Goal: Task Accomplishment & Management: Use online tool/utility

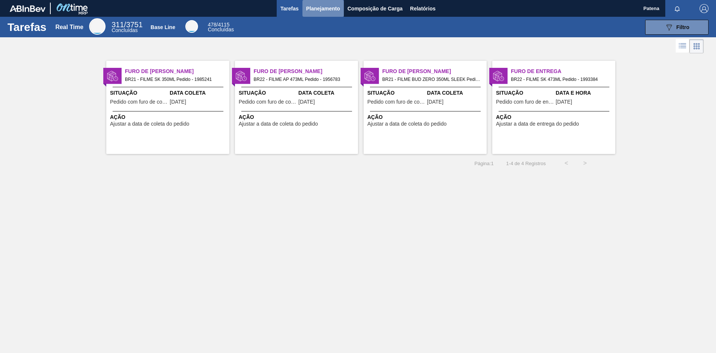
click at [317, 6] on span "Planejamento" at bounding box center [323, 8] width 34 height 9
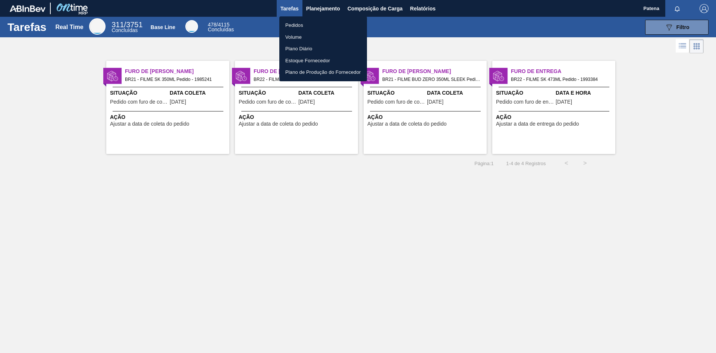
click at [298, 22] on li "Pedidos" at bounding box center [323, 25] width 88 height 12
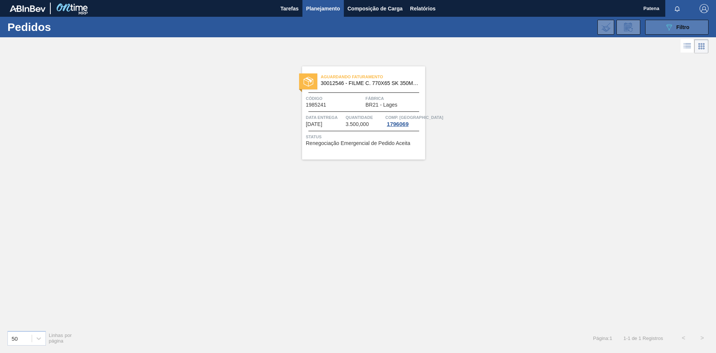
click at [657, 24] on button "089F7B8B-B2A5-4AFE-B5C0-19BA573D28AC Filtro" at bounding box center [676, 27] width 63 height 15
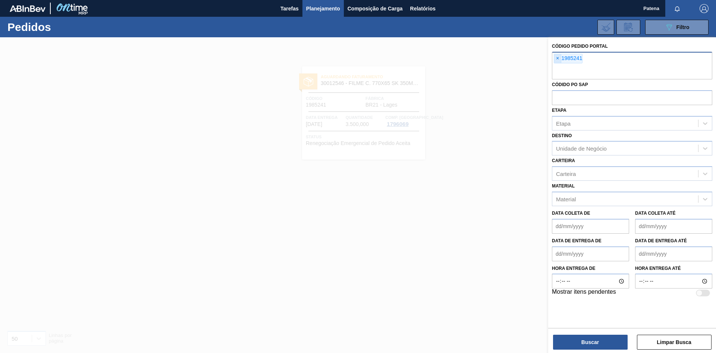
click at [558, 57] on span "×" at bounding box center [557, 58] width 7 height 9
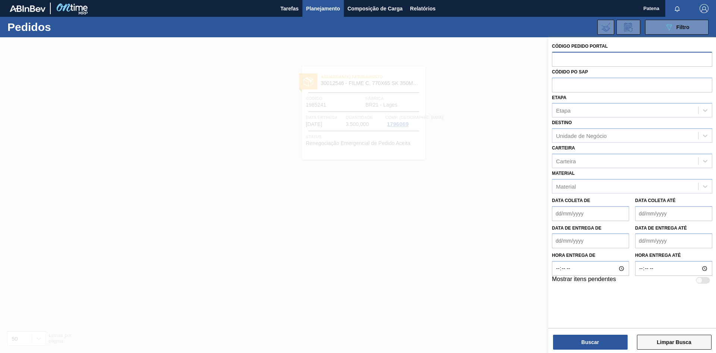
click at [656, 344] on button "Limpar Busca" at bounding box center [674, 342] width 75 height 15
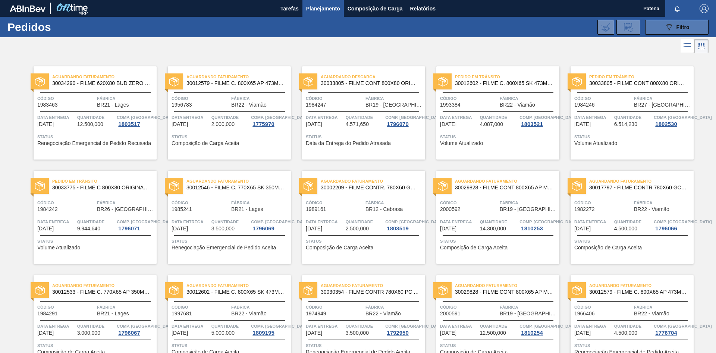
click at [670, 29] on icon at bounding box center [670, 27] width 6 height 6
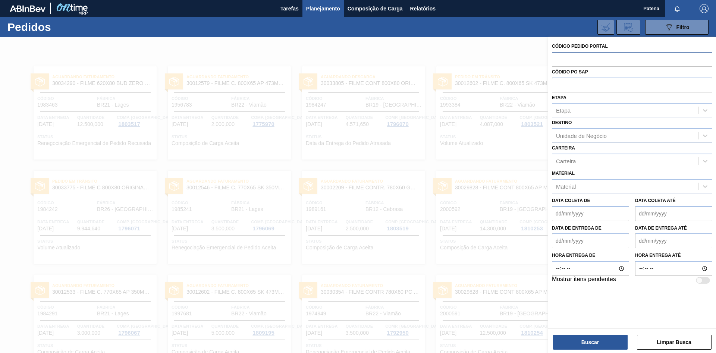
click at [572, 59] on input "text" at bounding box center [632, 59] width 160 height 14
type input "2007539"
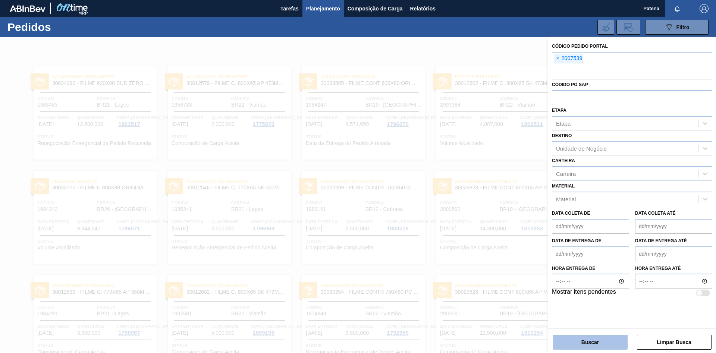
click at [592, 337] on button "Buscar" at bounding box center [590, 342] width 75 height 15
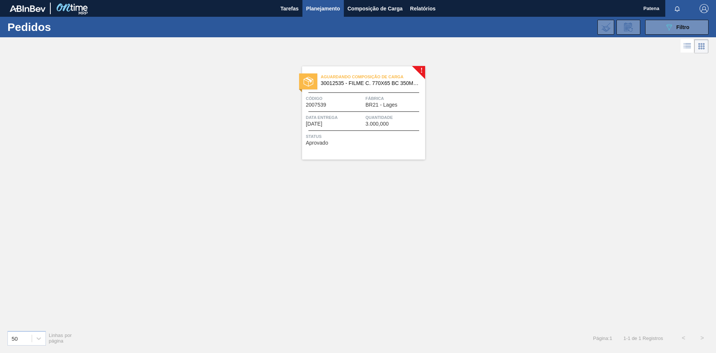
click at [339, 96] on span "Código" at bounding box center [335, 98] width 58 height 7
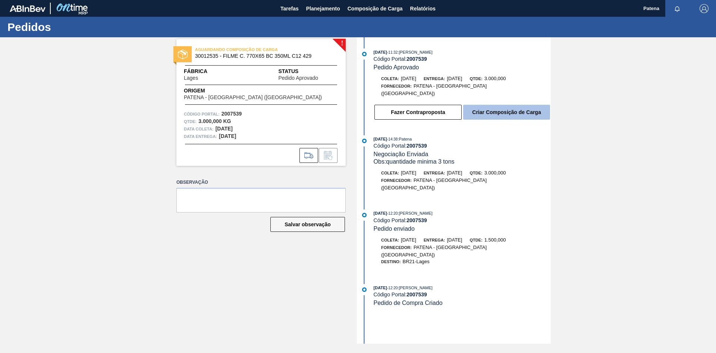
click at [496, 108] on button "Criar Composição de Carga" at bounding box center [506, 112] width 87 height 15
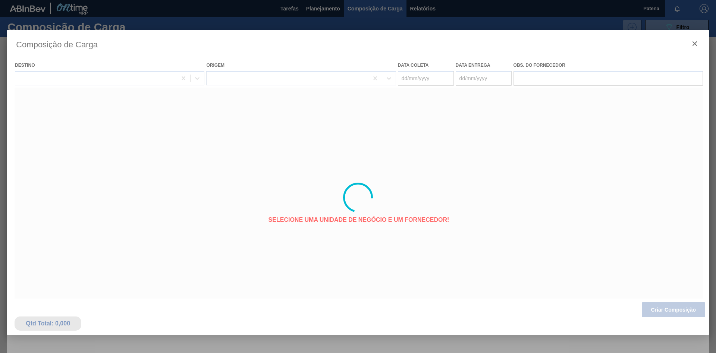
type coleta "[DATE]"
type entrega "[DATE]"
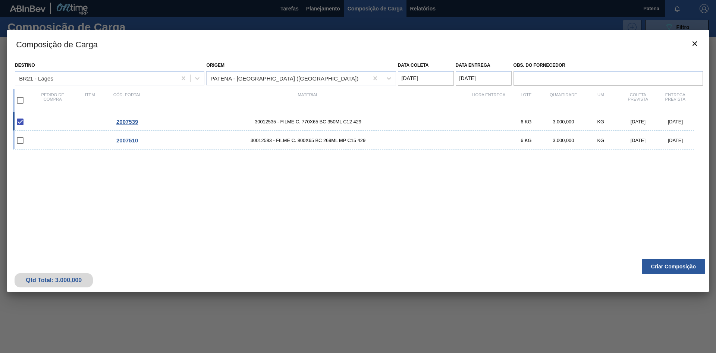
click at [666, 315] on div "Composição de Carga Destino BR21 - Lages Origem PATENA - [GEOGRAPHIC_DATA] ([GE…" at bounding box center [358, 198] width 702 height 336
click at [666, 268] on button "Criar Composição" at bounding box center [673, 266] width 63 height 15
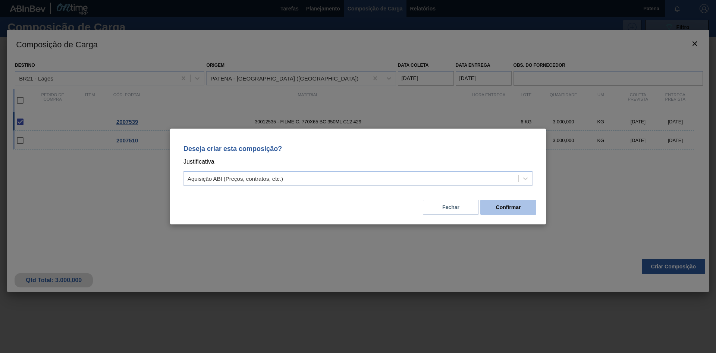
click at [517, 208] on button "Confirmar" at bounding box center [508, 207] width 56 height 15
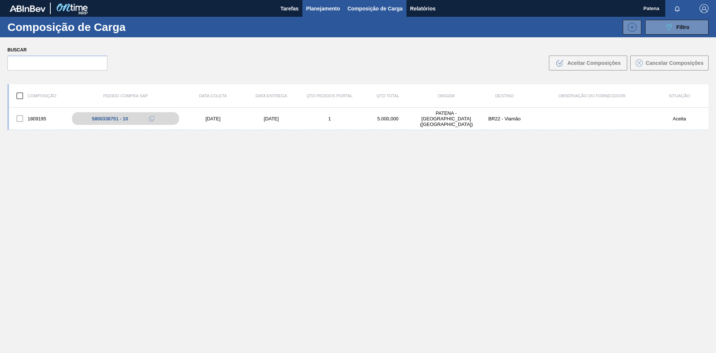
click at [325, 14] on button "Planejamento" at bounding box center [323, 8] width 41 height 17
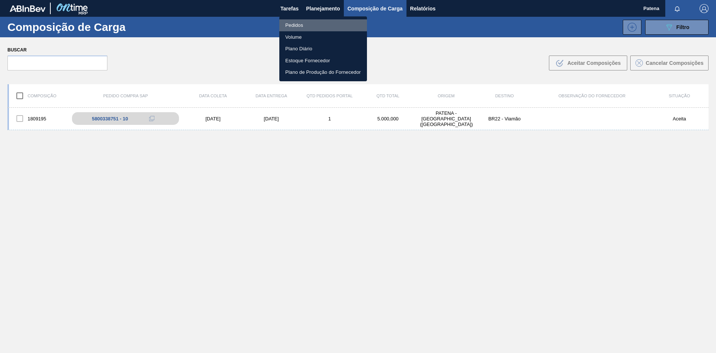
drag, startPoint x: 330, startPoint y: 30, endPoint x: 329, endPoint y: 25, distance: 5.3
click at [329, 29] on li "Pedidos" at bounding box center [323, 25] width 88 height 12
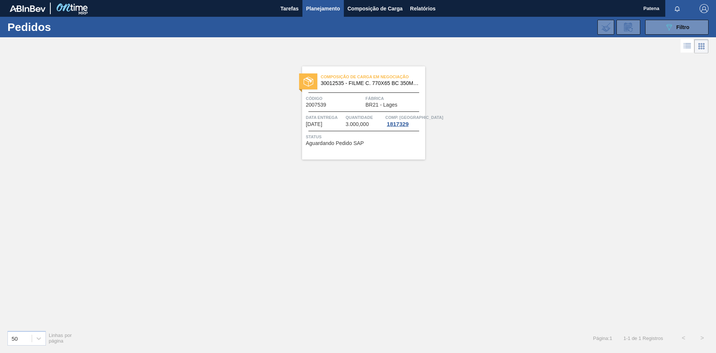
click at [370, 122] on div "Quantidade 3.000,000" at bounding box center [365, 120] width 38 height 13
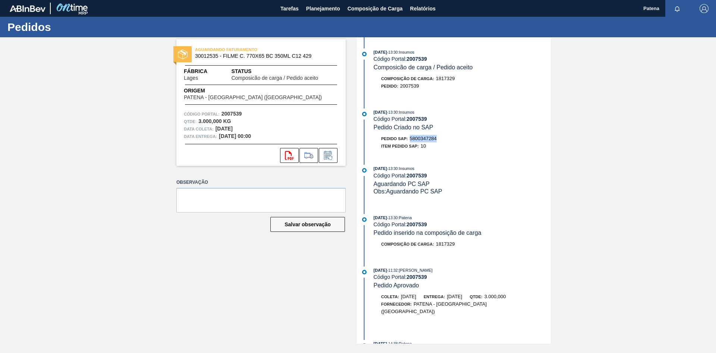
drag, startPoint x: 442, startPoint y: 142, endPoint x: 412, endPoint y: 143, distance: 30.6
click at [412, 143] on div "Pedido SAP: 5800347284" at bounding box center [462, 138] width 177 height 7
copy span "5800347284"
click at [319, 8] on span "Planejamento" at bounding box center [323, 8] width 34 height 9
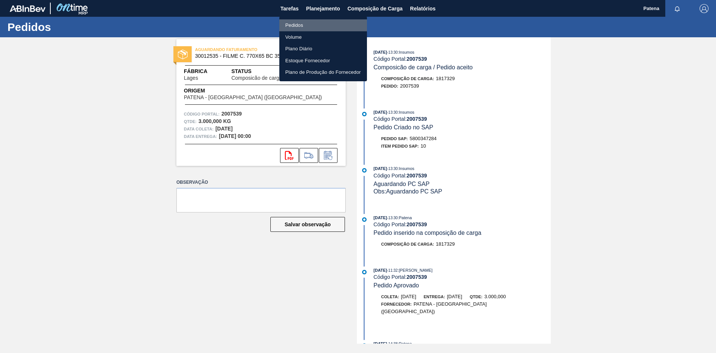
click at [301, 24] on li "Pedidos" at bounding box center [323, 25] width 88 height 12
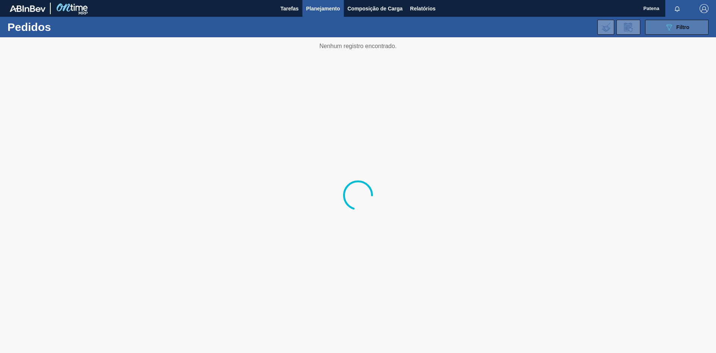
click at [677, 26] on span "Filtro" at bounding box center [683, 27] width 13 height 6
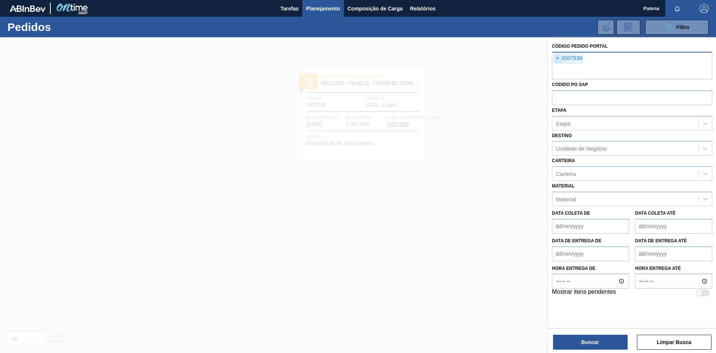
click at [557, 60] on span "×" at bounding box center [557, 58] width 7 height 9
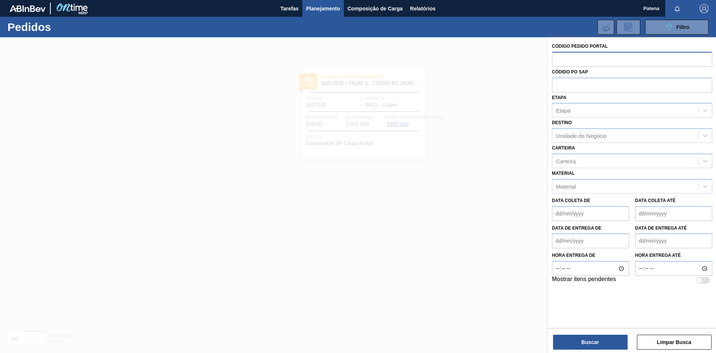
click at [561, 62] on input "text" at bounding box center [632, 59] width 160 height 14
type input "2007510"
click at [598, 344] on button "Buscar" at bounding box center [590, 342] width 75 height 15
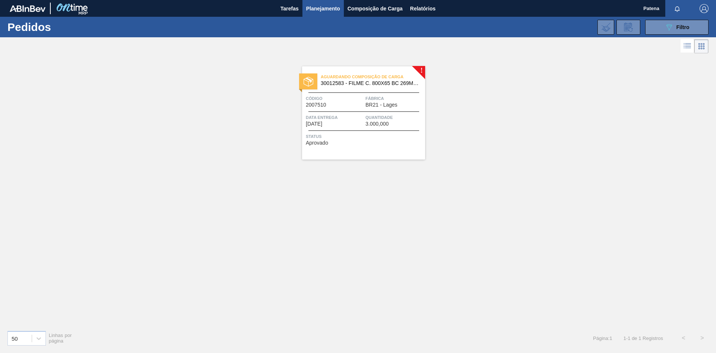
click at [347, 103] on div "Código 2007510" at bounding box center [335, 101] width 58 height 13
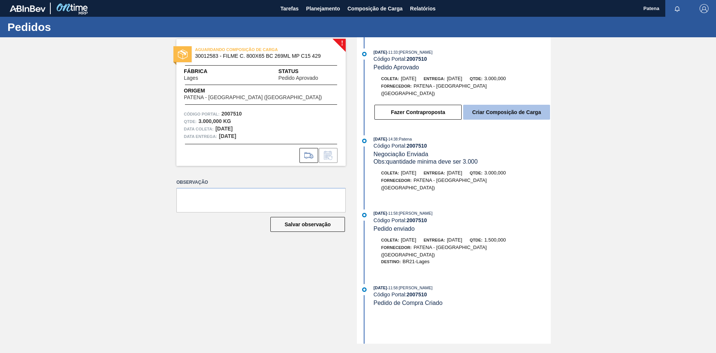
click at [500, 109] on button "Criar Composição de Carga" at bounding box center [506, 112] width 87 height 15
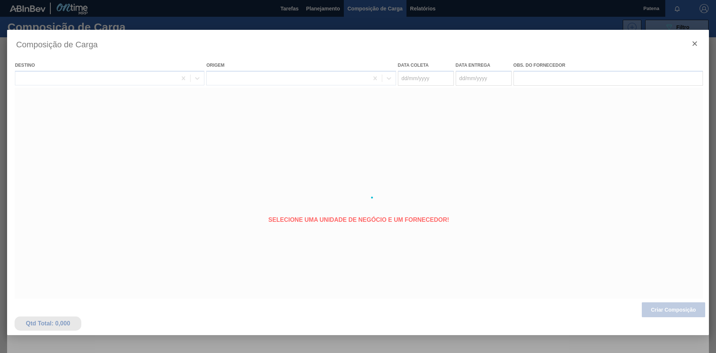
type coleta "[DATE]"
type entrega "[DATE]"
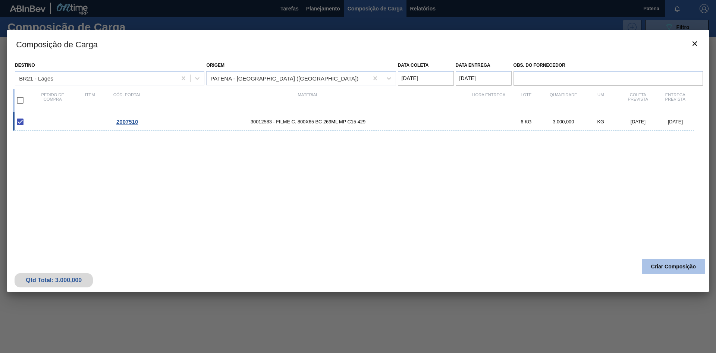
click at [660, 266] on button "Criar Composição" at bounding box center [673, 266] width 63 height 15
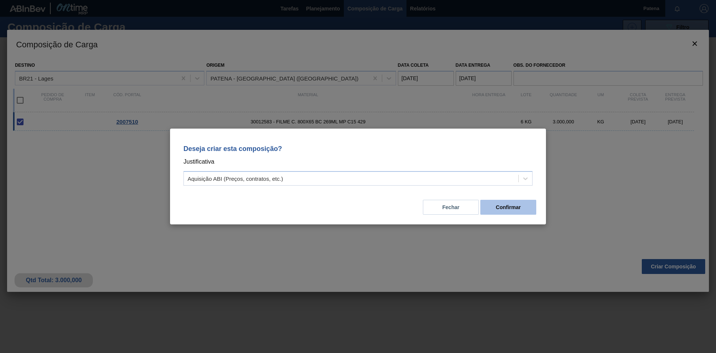
click at [519, 207] on button "Confirmar" at bounding box center [508, 207] width 56 height 15
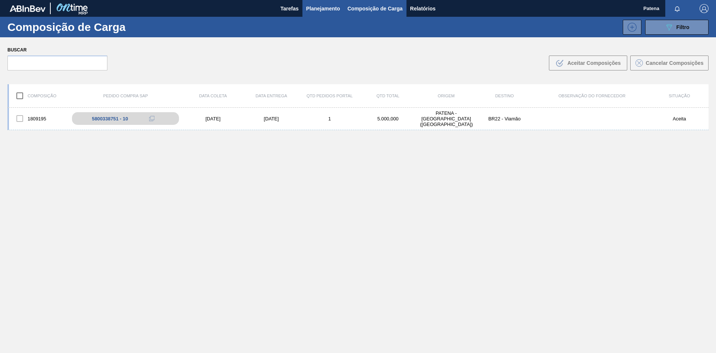
click at [317, 7] on span "Planejamento" at bounding box center [323, 8] width 34 height 9
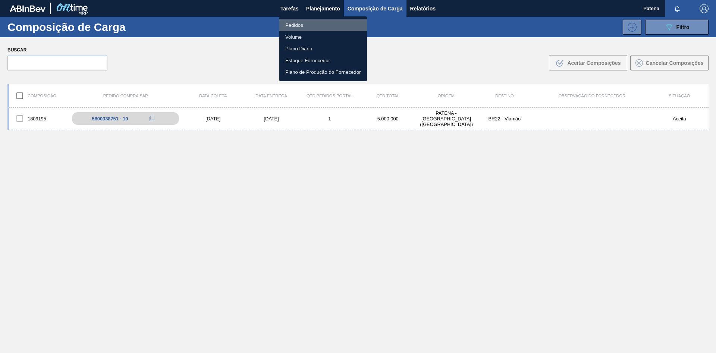
click at [321, 22] on li "Pedidos" at bounding box center [323, 25] width 88 height 12
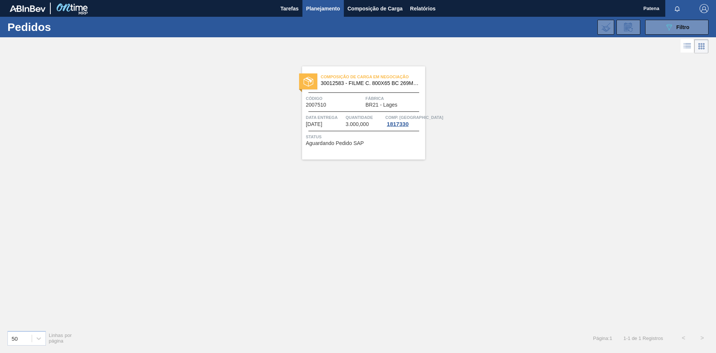
click at [366, 99] on span "Fábrica" at bounding box center [395, 98] width 58 height 7
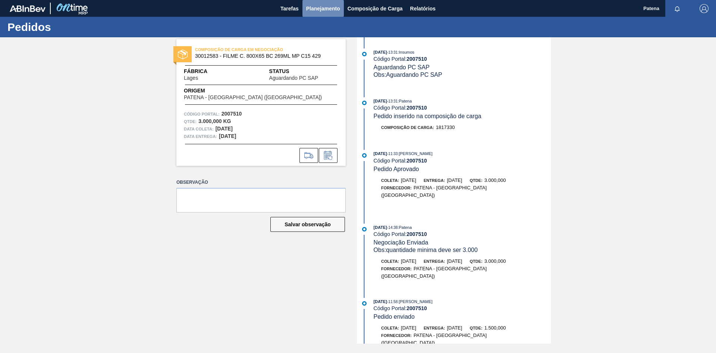
click at [319, 11] on span "Planejamento" at bounding box center [323, 8] width 34 height 9
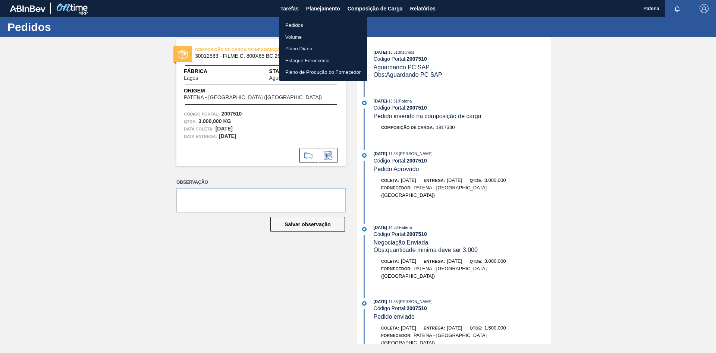
click at [303, 25] on li "Pedidos" at bounding box center [323, 25] width 88 height 12
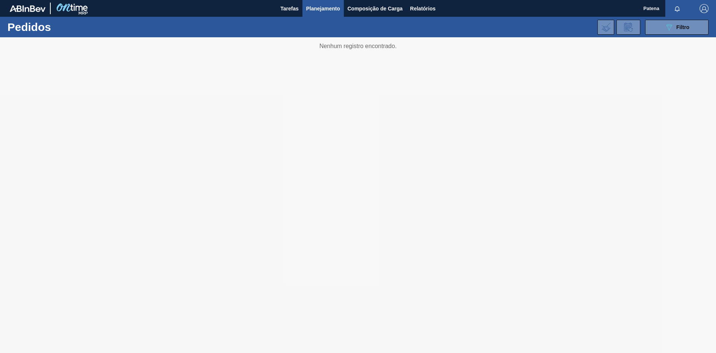
drag, startPoint x: 664, startPoint y: 29, endPoint x: 621, endPoint y: 38, distance: 43.8
click at [663, 29] on button "089F7B8B-B2A5-4AFE-B5C0-19BA573D28AC Filtro" at bounding box center [676, 27] width 63 height 15
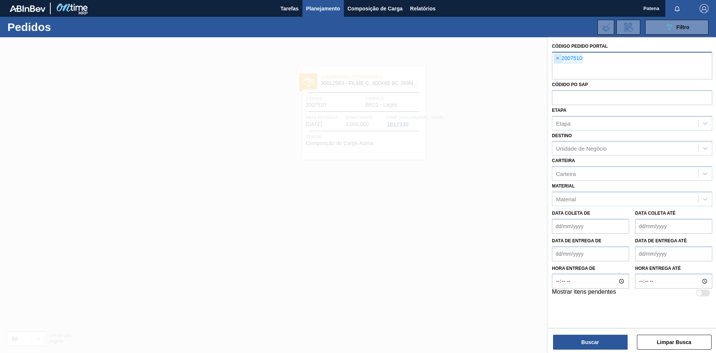
click at [559, 57] on span "×" at bounding box center [557, 58] width 7 height 9
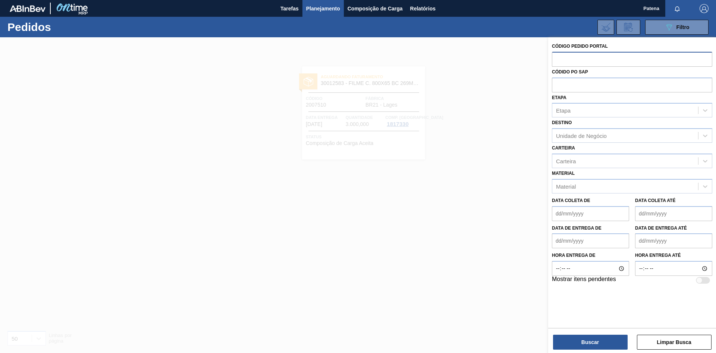
click at [571, 62] on input "text" at bounding box center [632, 59] width 160 height 14
type input "2007510"
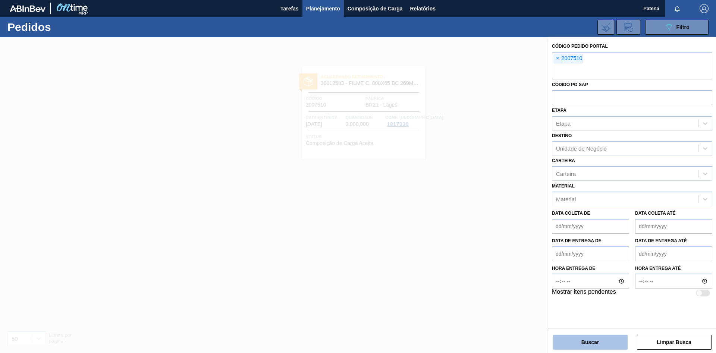
click at [585, 343] on button "Buscar" at bounding box center [590, 342] width 75 height 15
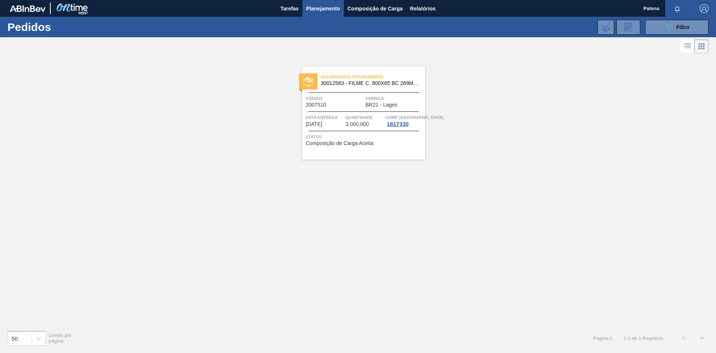
click at [346, 116] on span "Quantidade" at bounding box center [365, 117] width 38 height 7
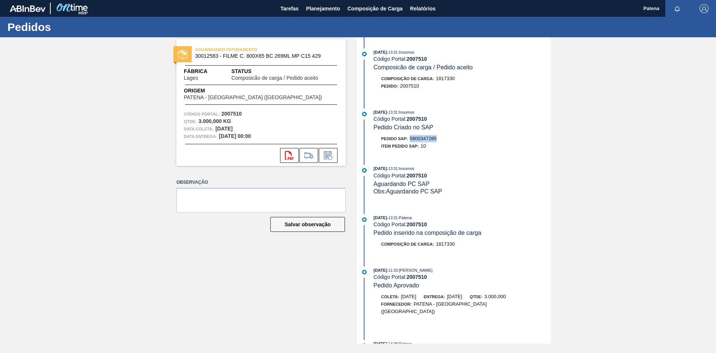
drag, startPoint x: 443, startPoint y: 141, endPoint x: 411, endPoint y: 141, distance: 31.7
click at [411, 141] on div "Pedido SAP: 5800347285" at bounding box center [462, 138] width 177 height 7
copy span "5800347285"
click at [317, 9] on span "Planejamento" at bounding box center [323, 8] width 34 height 9
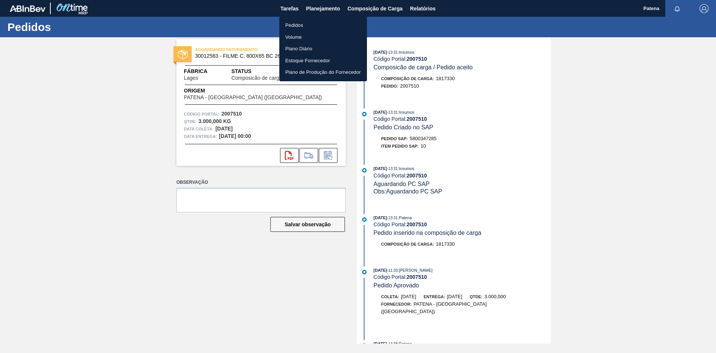
click at [314, 21] on li "Pedidos" at bounding box center [323, 25] width 88 height 12
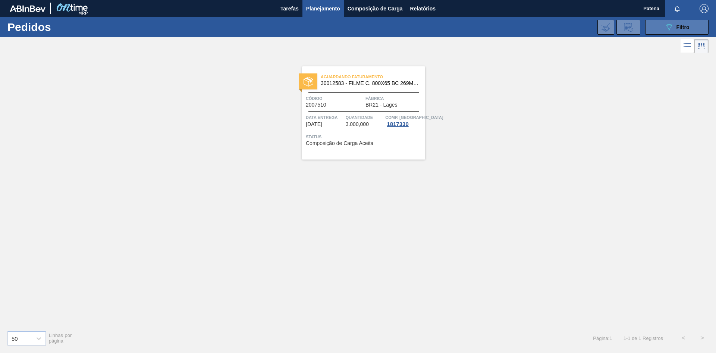
click at [685, 24] on div "089F7B8B-B2A5-4AFE-B5C0-19BA573D28AC Filtro" at bounding box center [677, 27] width 25 height 9
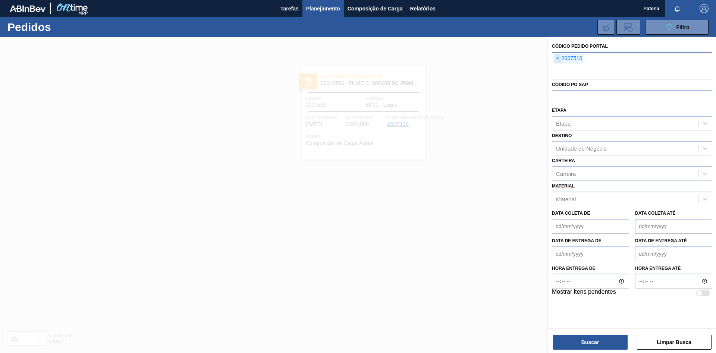
click at [556, 59] on span "×" at bounding box center [557, 58] width 7 height 9
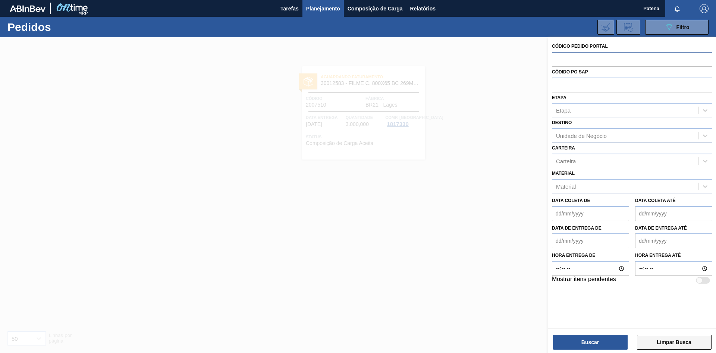
click at [655, 342] on button "Limpar Busca" at bounding box center [674, 342] width 75 height 15
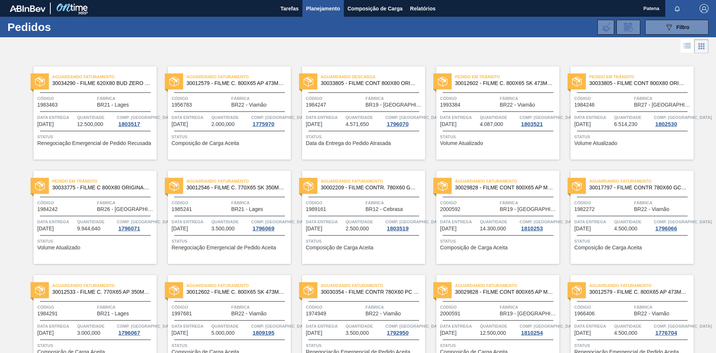
click at [627, 107] on div "Código 1984246" at bounding box center [603, 101] width 58 height 13
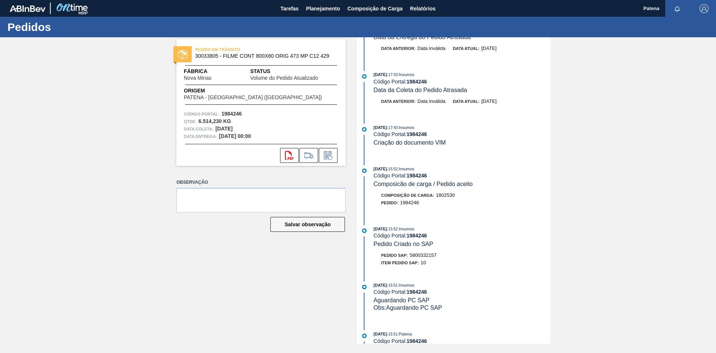
scroll to position [114, 0]
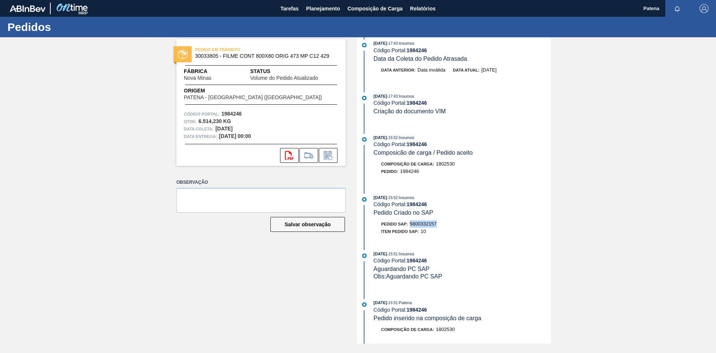
drag, startPoint x: 439, startPoint y: 229, endPoint x: 411, endPoint y: 229, distance: 28.4
click at [411, 228] on div "Pedido SAP: 5800332157" at bounding box center [462, 223] width 177 height 7
copy span "5800332157"
